Goal: Information Seeking & Learning: Learn about a topic

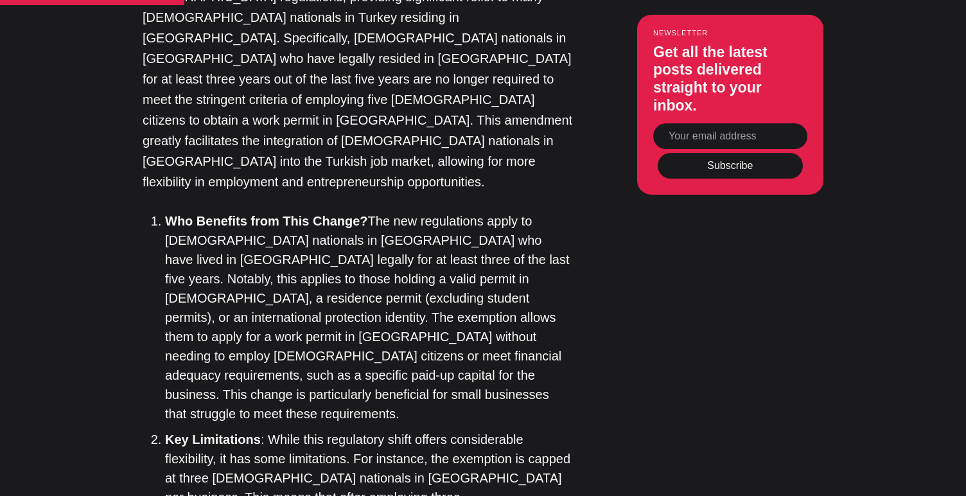
scroll to position [1585, 0]
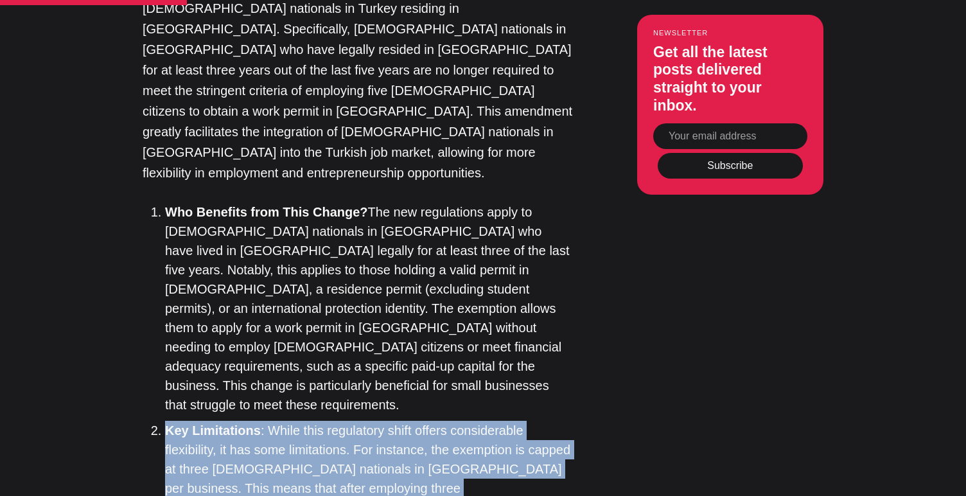
drag, startPoint x: 213, startPoint y: 294, endPoint x: 168, endPoint y: 198, distance: 105.7
click at [168, 421] on li "Key Limitations : While this regulatory shift offers considerable flexibility, …" at bounding box center [369, 488] width 408 height 135
copy li "Key Limitations : While this regulatory shift offers considerable flexibility, …"
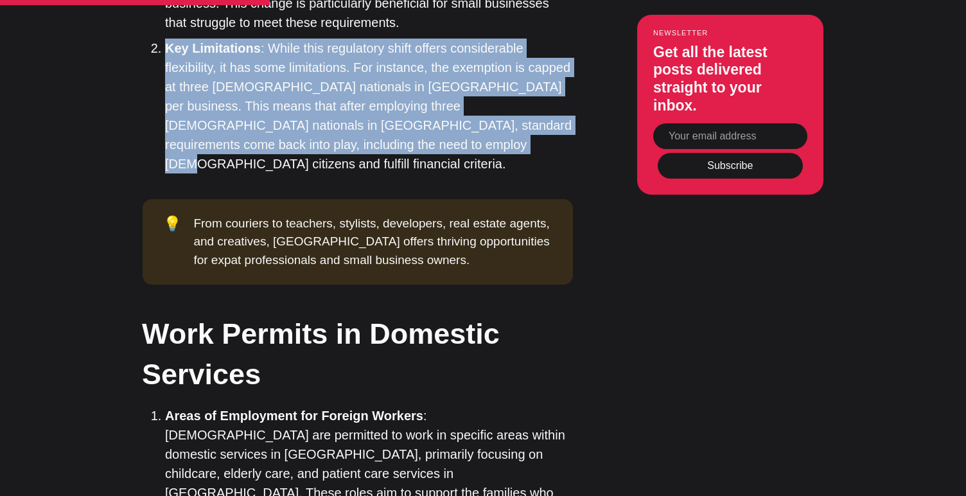
scroll to position [1977, 0]
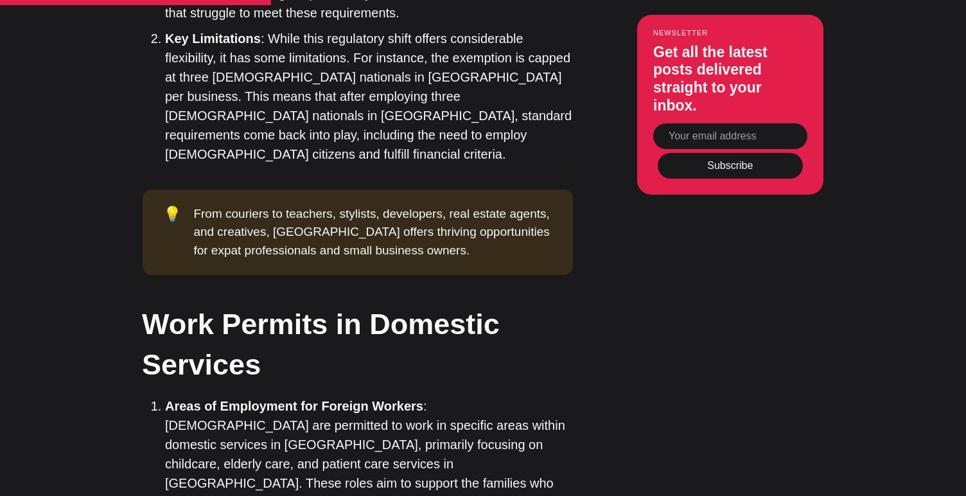
click at [514, 396] on li "Areas of Employment for Foreign Workers : [DEMOGRAPHIC_DATA] are permitted to w…" at bounding box center [369, 482] width 408 height 173
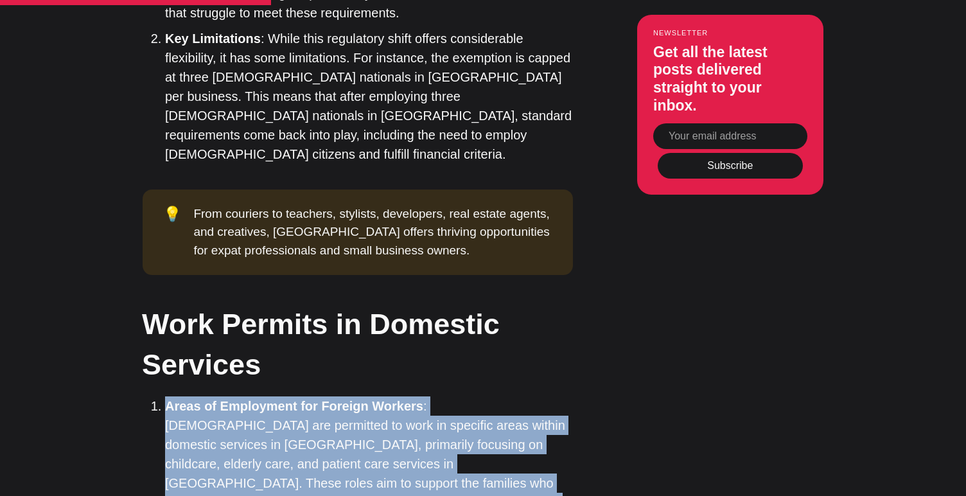
drag, startPoint x: 352, startPoint y: 403, endPoint x: 167, endPoint y: 150, distance: 313.3
copy ol "Areas of Employment for Foreign Workers : [DEMOGRAPHIC_DATA] are permitted to w…"
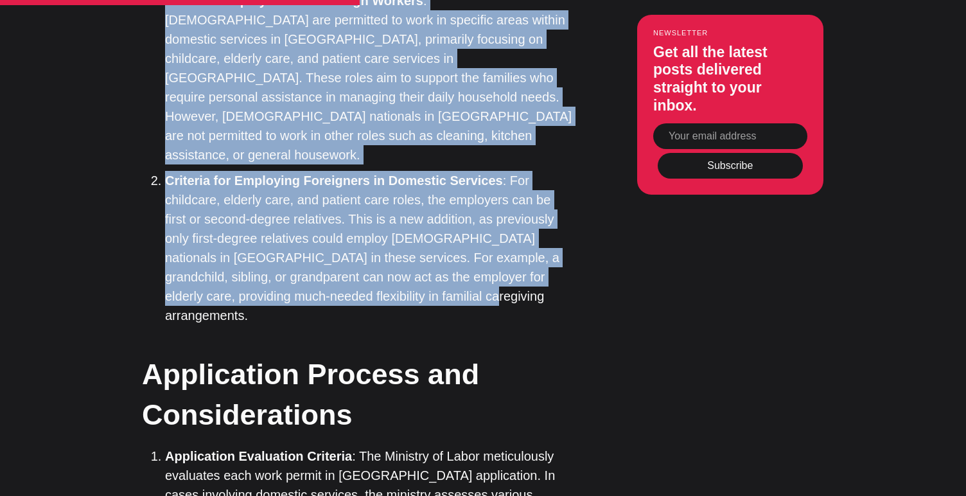
scroll to position [2390, 0]
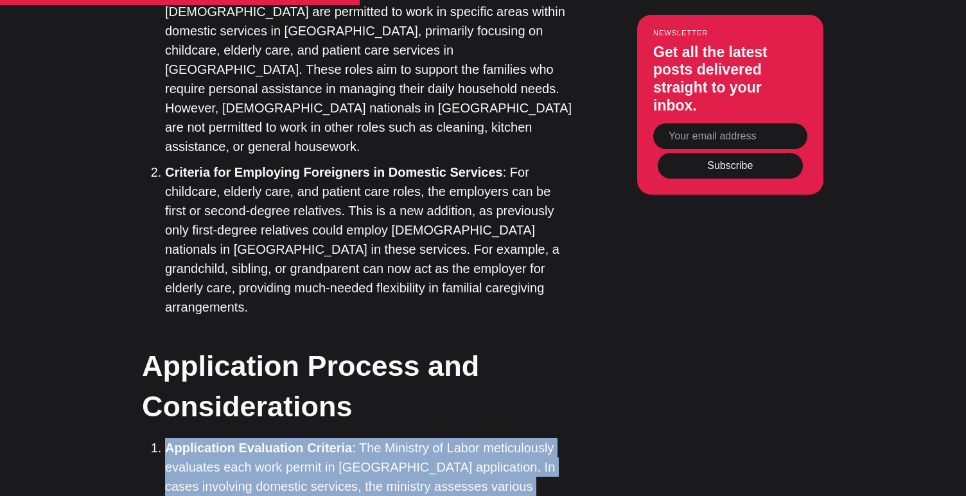
drag, startPoint x: 430, startPoint y: 374, endPoint x: 186, endPoint y: 120, distance: 351.9
copy ol "Application Evaluation Criteria : The Ministry of Labor meticulously evaluates …"
